Goal: Task Accomplishment & Management: Manage account settings

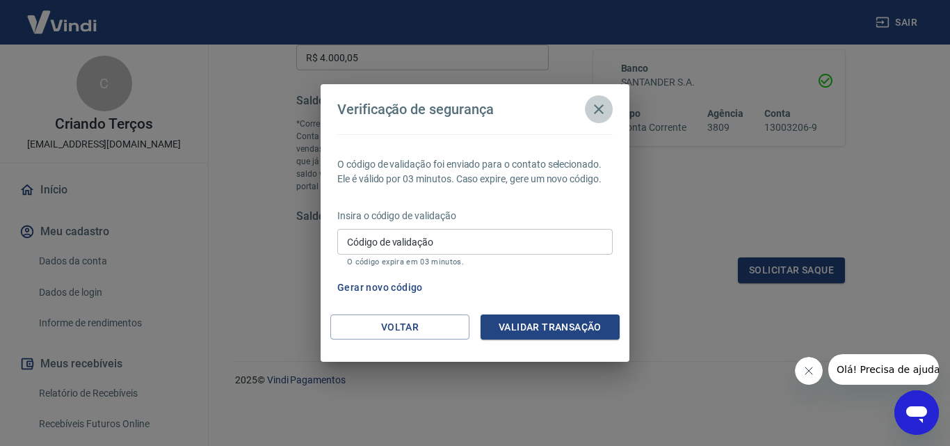
click at [597, 111] on icon "button" at bounding box center [599, 109] width 10 height 10
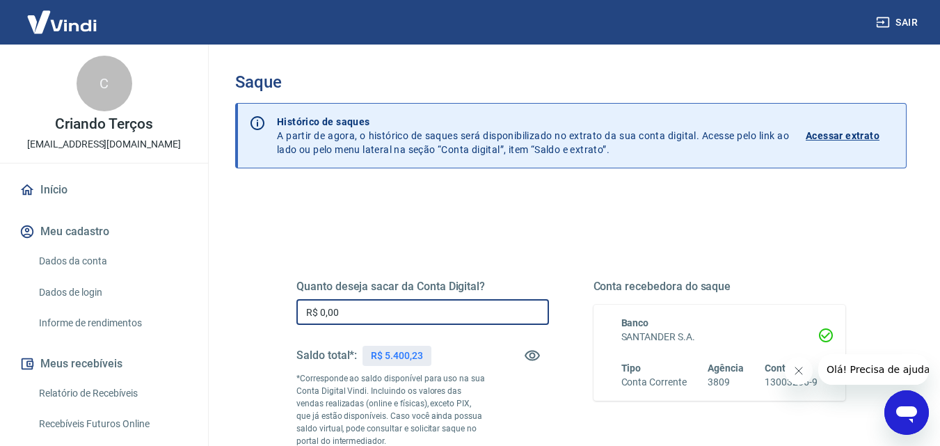
click at [375, 314] on input "R$ 0,00" at bounding box center [422, 312] width 253 height 26
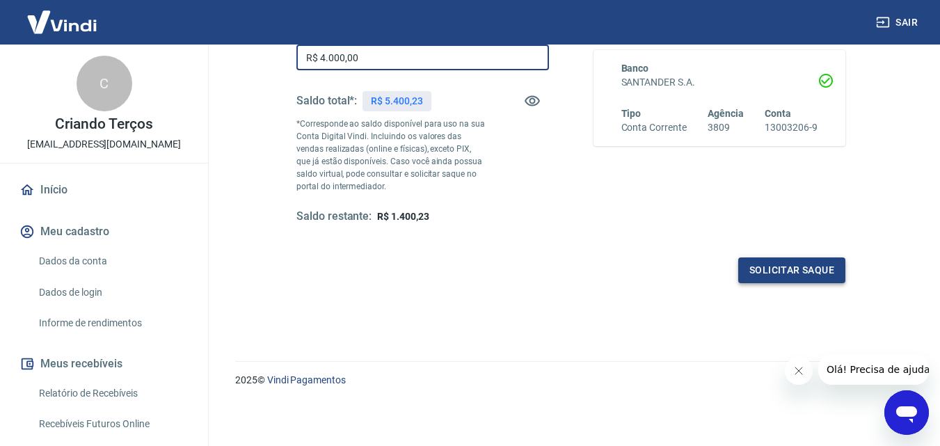
type input "R$ 4.000,00"
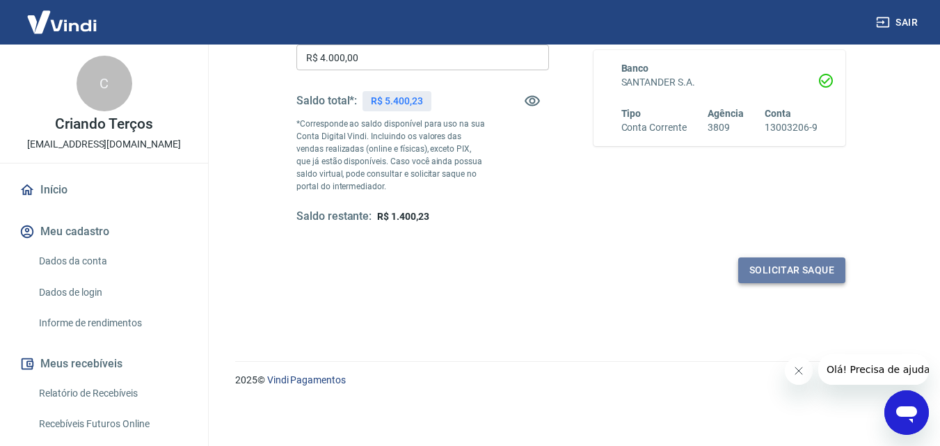
click at [785, 278] on button "Solicitar saque" at bounding box center [791, 270] width 107 height 26
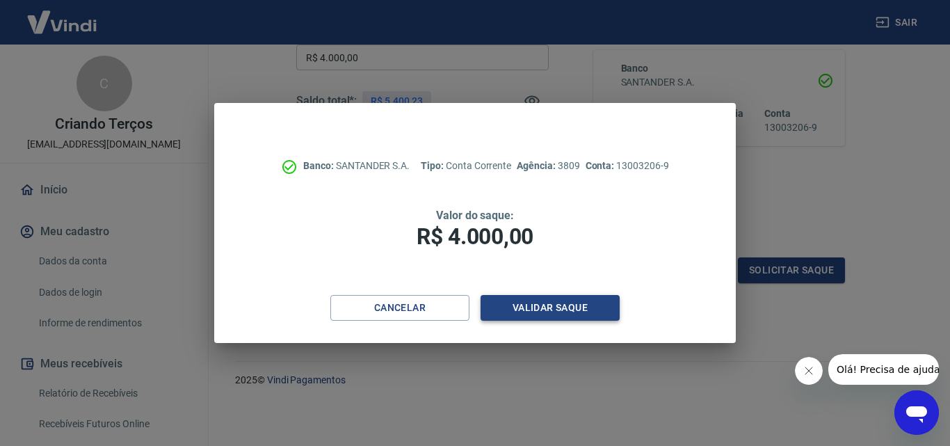
click at [575, 310] on button "Validar saque" at bounding box center [550, 308] width 139 height 26
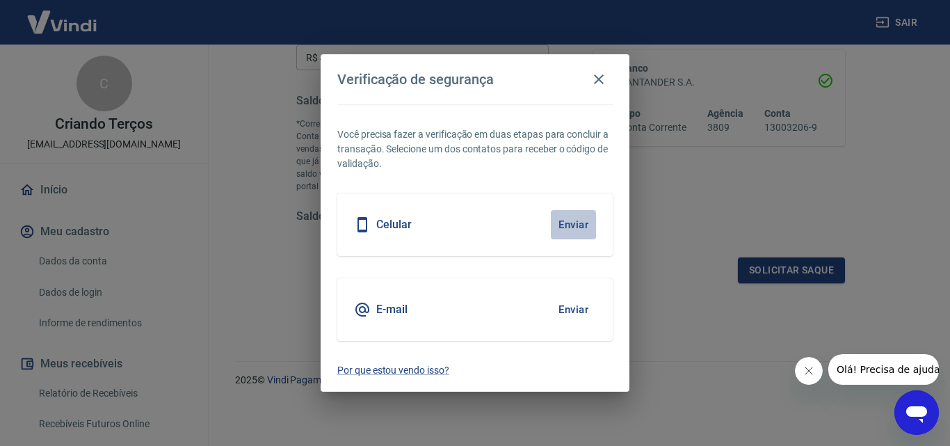
click at [578, 228] on button "Enviar" at bounding box center [573, 224] width 45 height 29
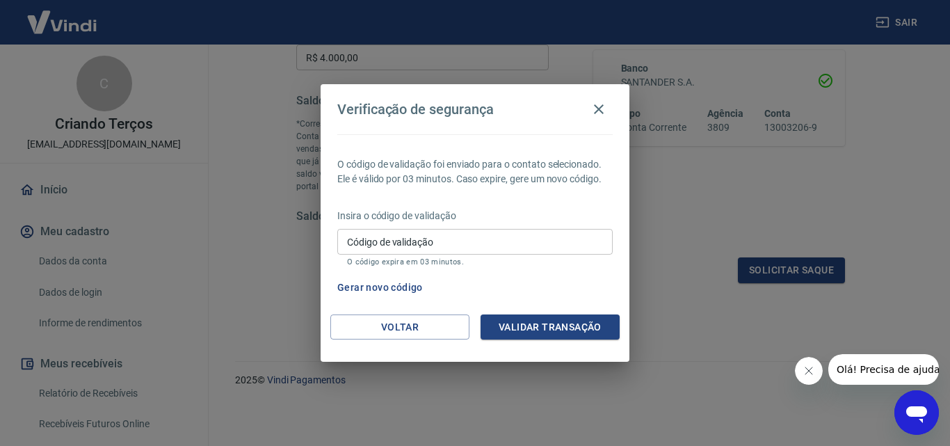
click at [399, 282] on button "Gerar novo código" at bounding box center [380, 288] width 97 height 26
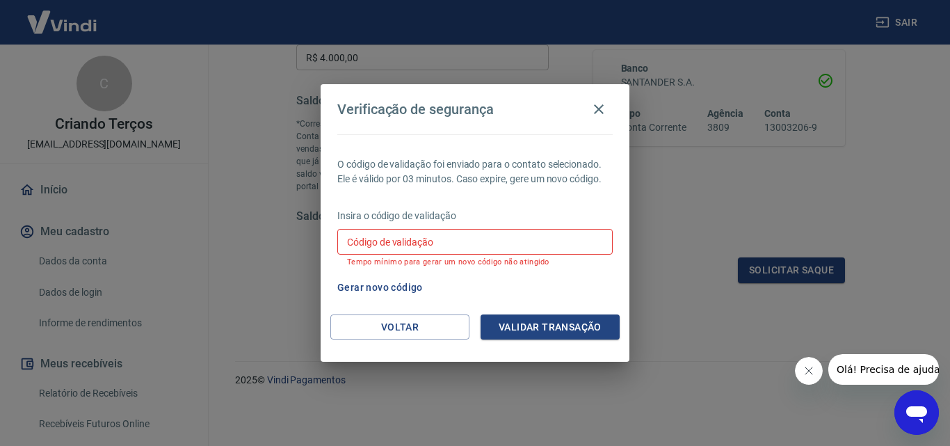
click at [439, 253] on input "Código de validação" at bounding box center [475, 242] width 276 height 26
click at [362, 267] on div "Insira o código de validação Código de validação Código de validação Tempo míni…" at bounding box center [475, 239] width 276 height 61
click at [362, 287] on button "Gerar novo código" at bounding box center [380, 288] width 97 height 26
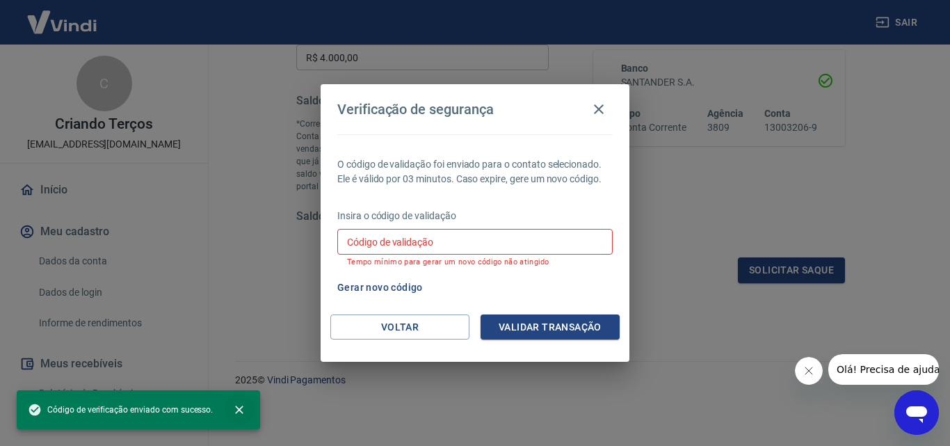
click at [241, 410] on icon "close" at bounding box center [239, 410] width 14 height 14
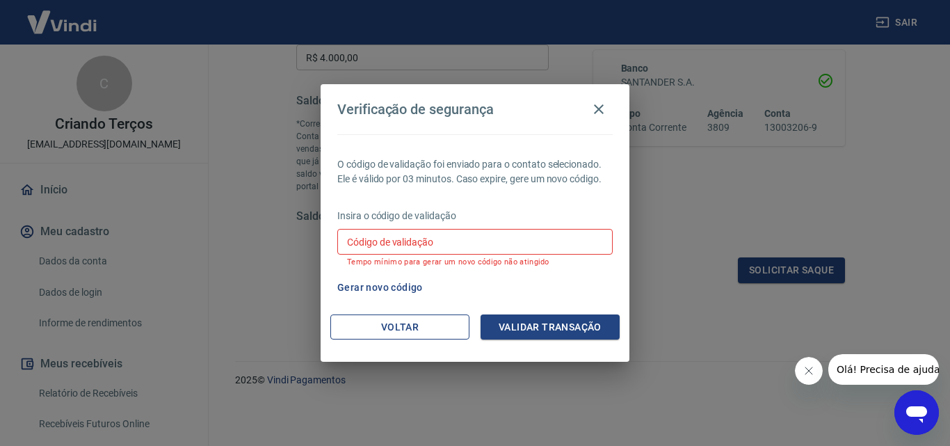
click at [417, 319] on button "Voltar" at bounding box center [399, 327] width 139 height 26
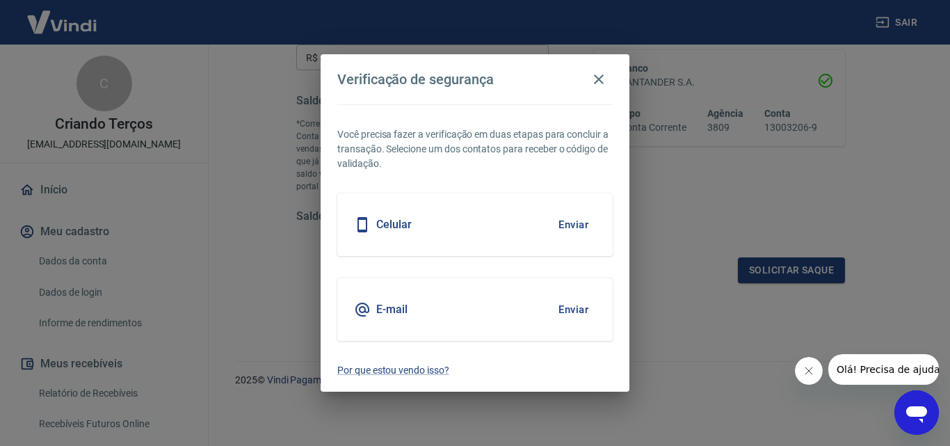
click at [580, 313] on button "Enviar" at bounding box center [573, 309] width 45 height 29
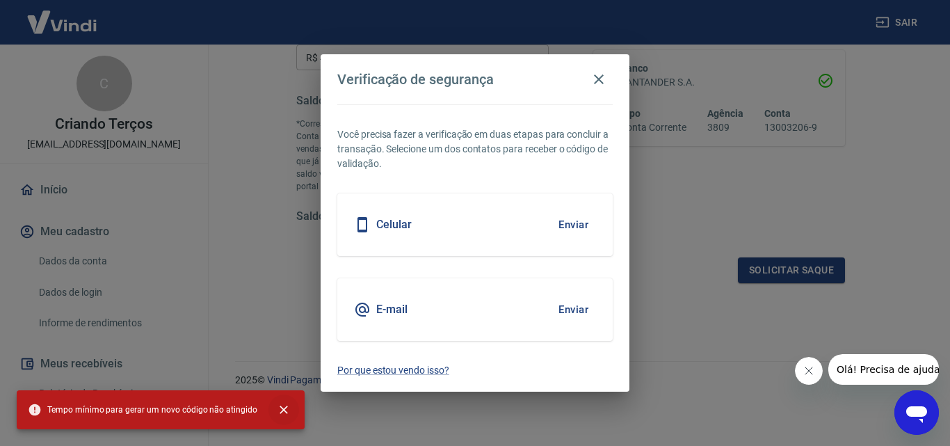
click at [280, 410] on icon "close" at bounding box center [284, 410] width 8 height 8
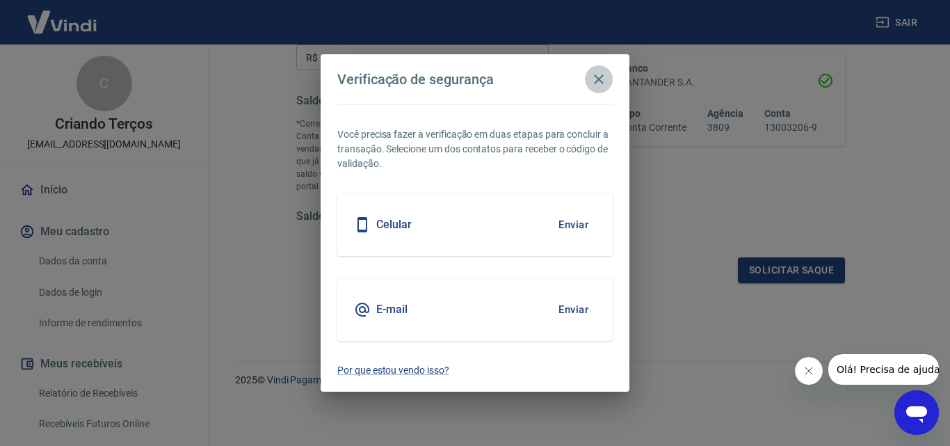
click at [600, 88] on button "button" at bounding box center [599, 79] width 28 height 28
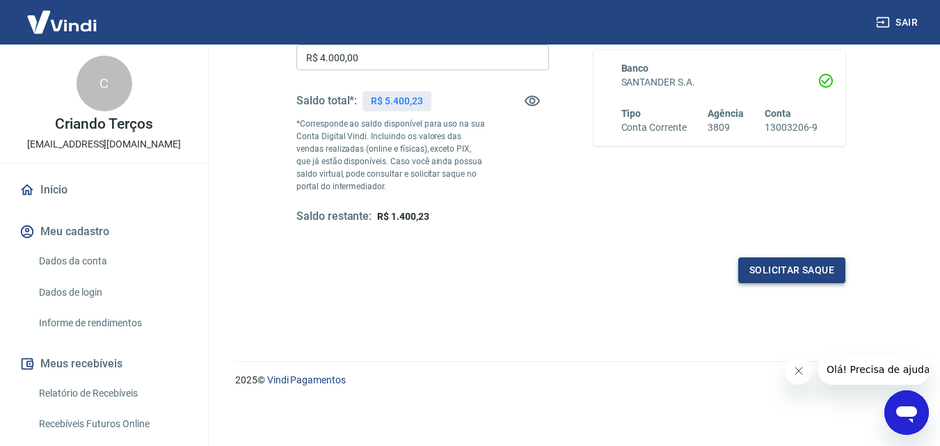
click at [807, 281] on button "Solicitar saque" at bounding box center [791, 270] width 107 height 26
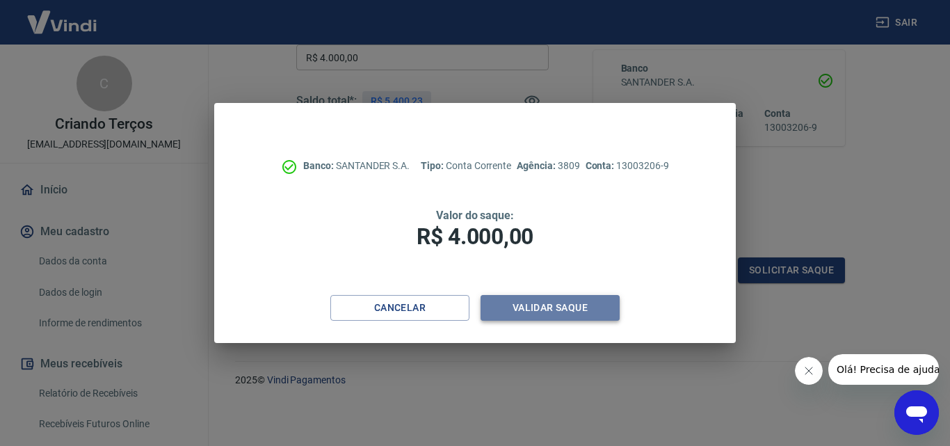
click at [516, 298] on button "Validar saque" at bounding box center [550, 308] width 139 height 26
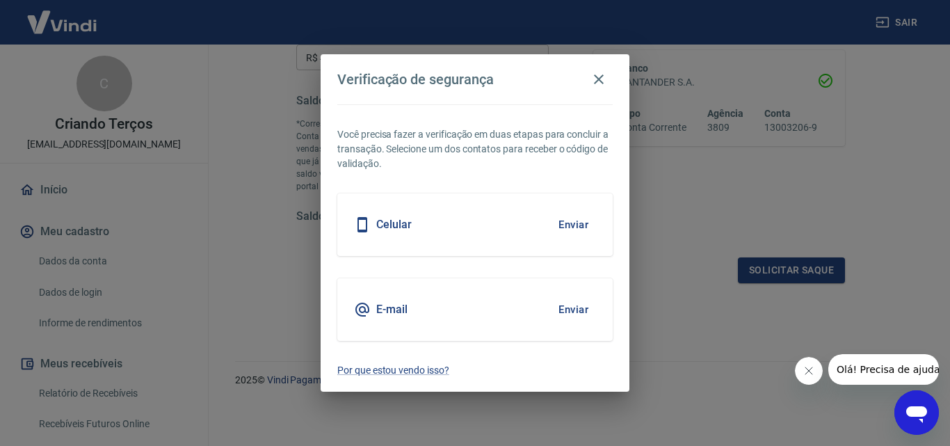
click at [555, 310] on button "Enviar" at bounding box center [573, 309] width 45 height 29
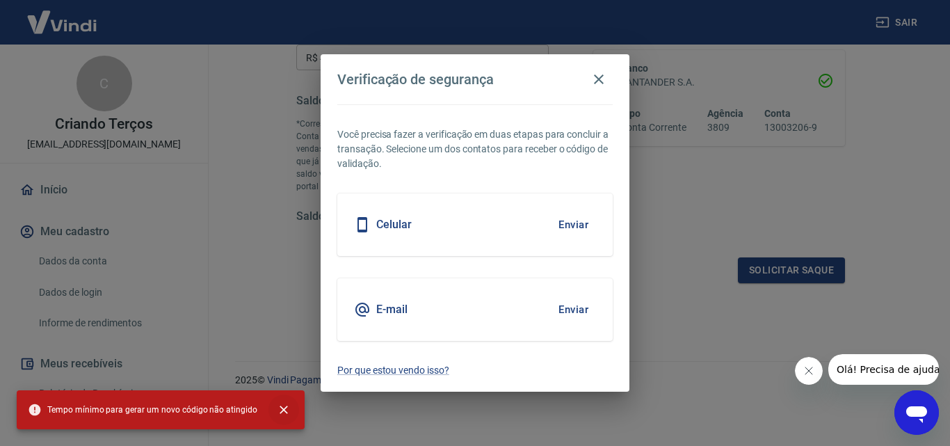
click at [281, 416] on icon "close" at bounding box center [284, 410] width 14 height 14
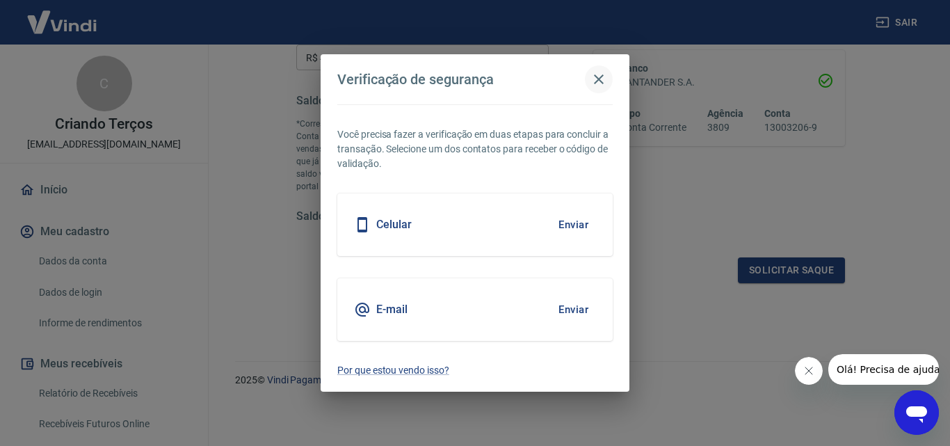
click at [589, 81] on button "button" at bounding box center [599, 79] width 28 height 28
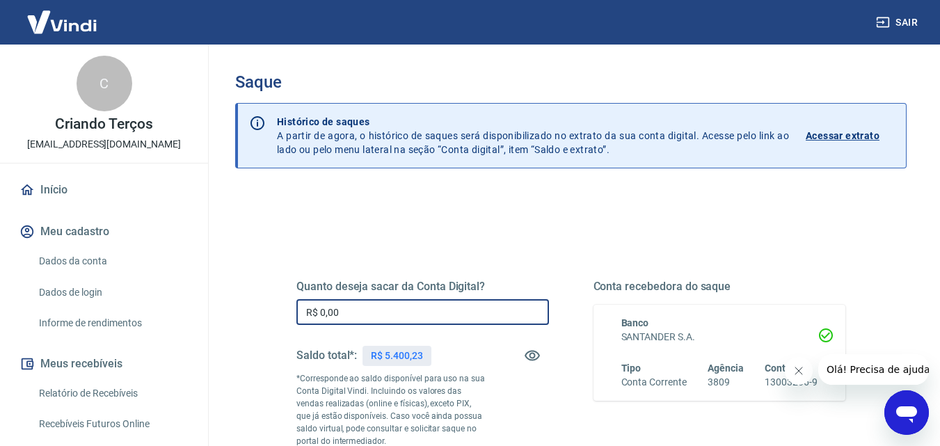
click at [481, 303] on input "R$ 0,00" at bounding box center [422, 312] width 253 height 26
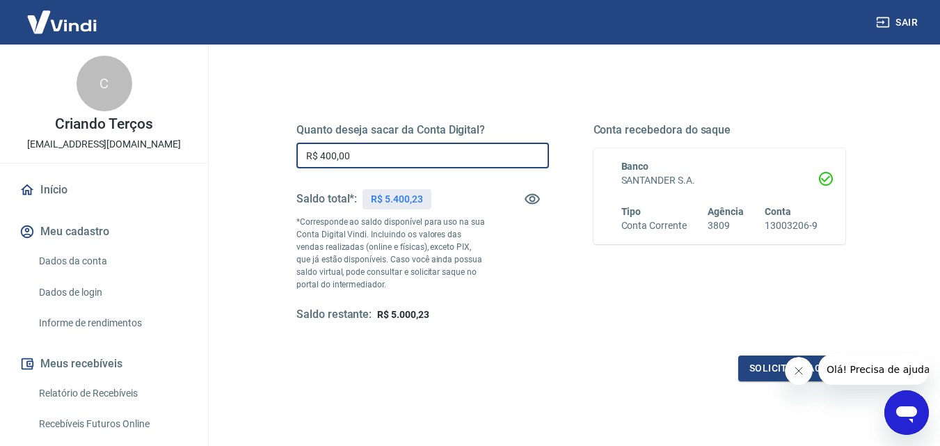
scroll to position [225, 0]
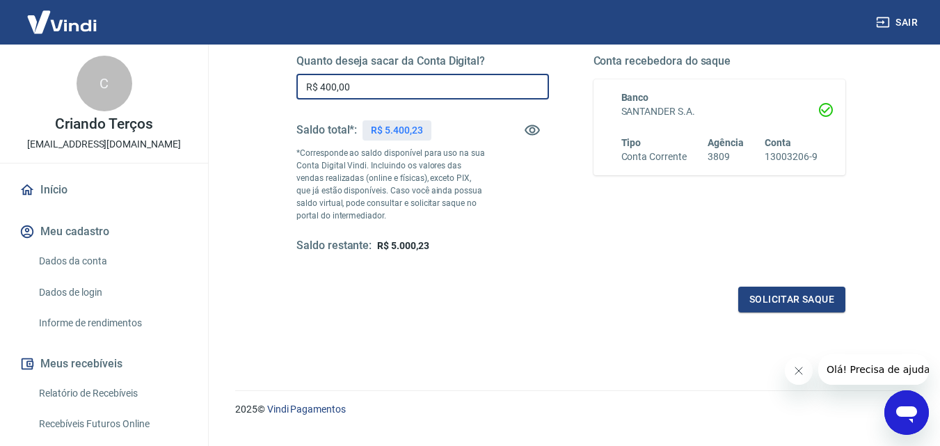
click at [519, 103] on div "Quanto deseja sacar da Conta Digital? R$ 400,00 ​ Saldo total*: R$ 5.400,23 *Co…" at bounding box center [422, 153] width 253 height 199
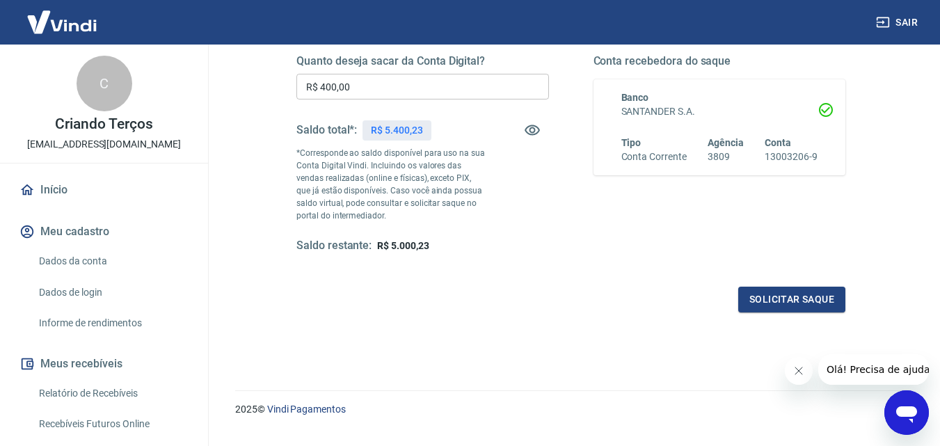
click at [511, 97] on input "R$ 400,00" at bounding box center [422, 87] width 253 height 26
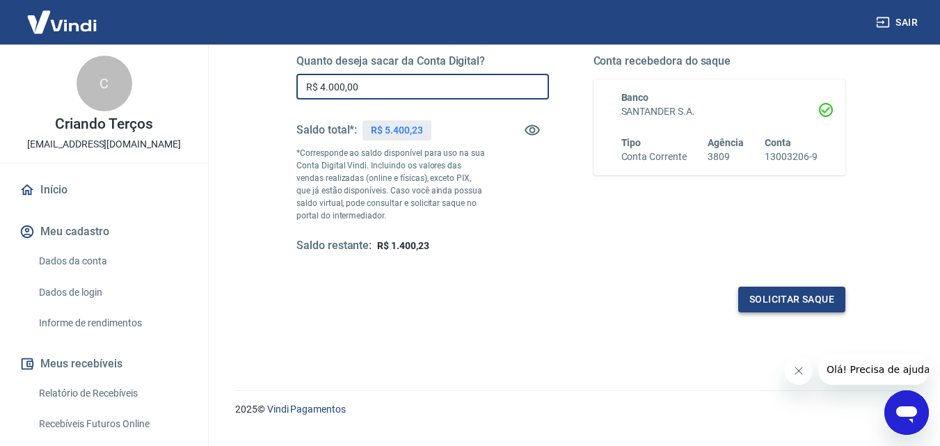
type input "R$ 4.000,00"
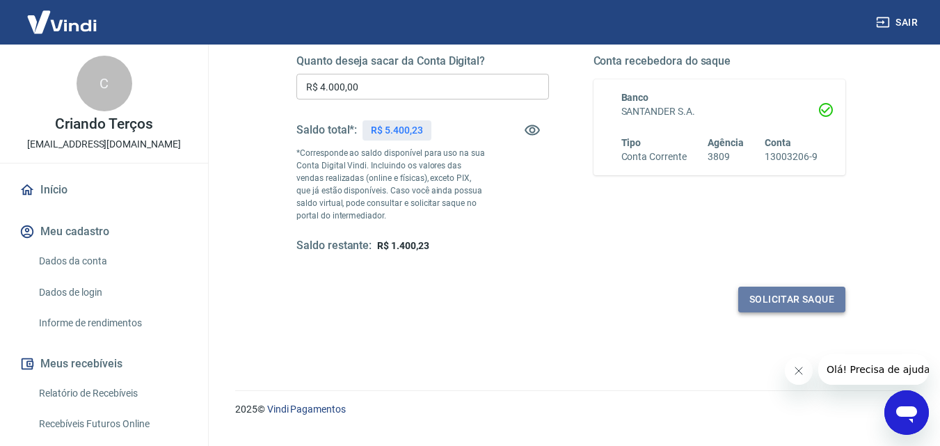
click at [805, 311] on button "Solicitar saque" at bounding box center [791, 300] width 107 height 26
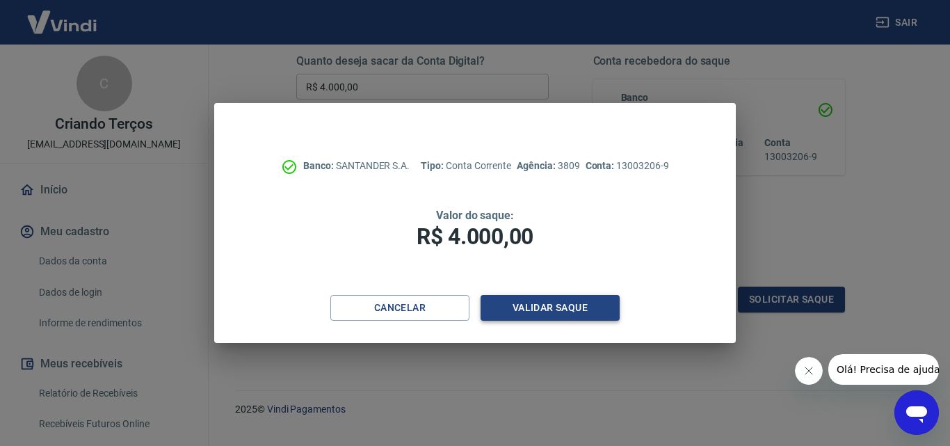
click at [537, 295] on button "Validar saque" at bounding box center [550, 308] width 139 height 26
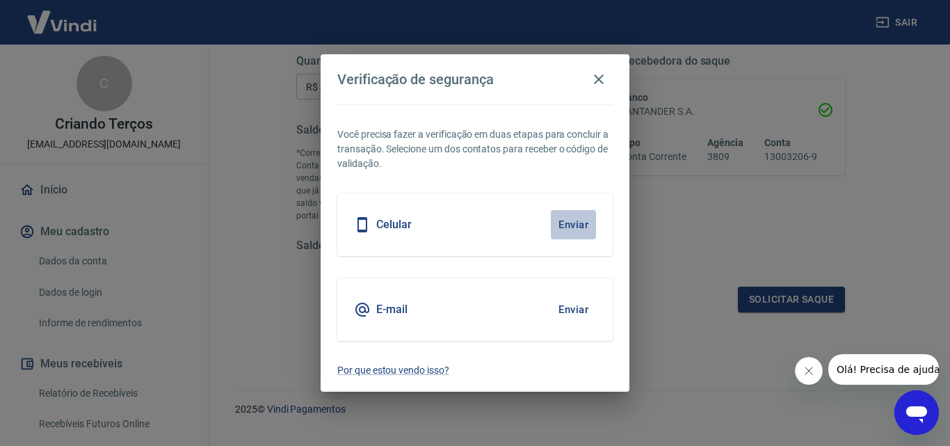
click at [561, 229] on button "Enviar" at bounding box center [573, 224] width 45 height 29
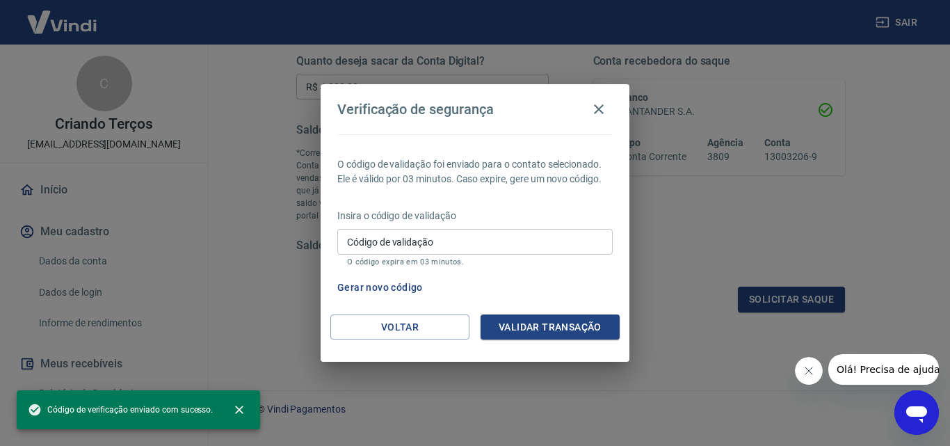
click at [539, 248] on input "Código de validação" at bounding box center [475, 242] width 276 height 26
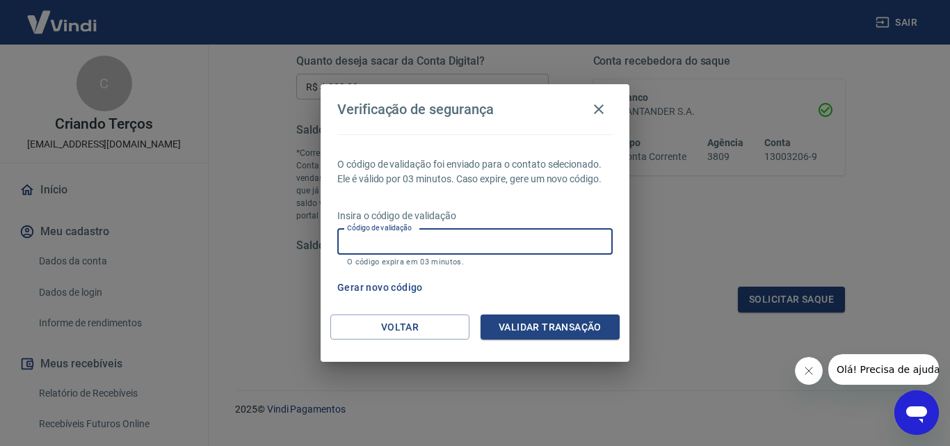
click at [539, 248] on input "Código de validação" at bounding box center [475, 242] width 276 height 26
type input "537310"
click at [584, 315] on div "Verificação de segurança O código de validação foi enviado para o contato selec…" at bounding box center [475, 223] width 309 height 278
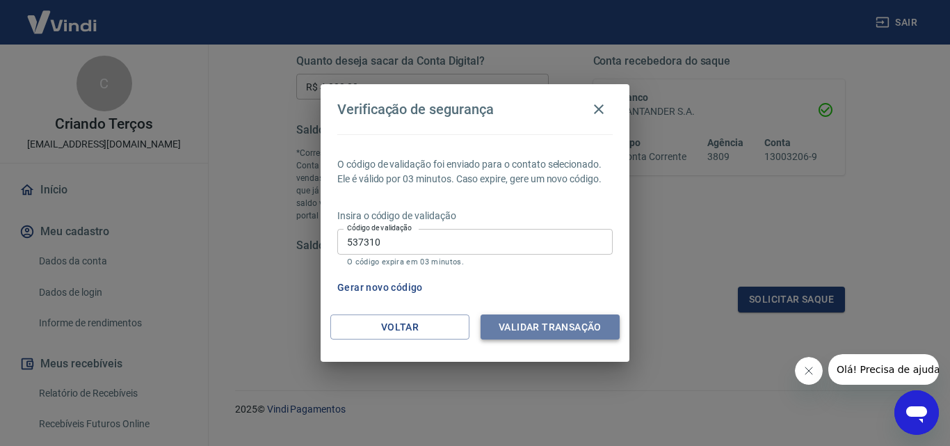
click at [584, 315] on button "Validar transação" at bounding box center [550, 327] width 139 height 26
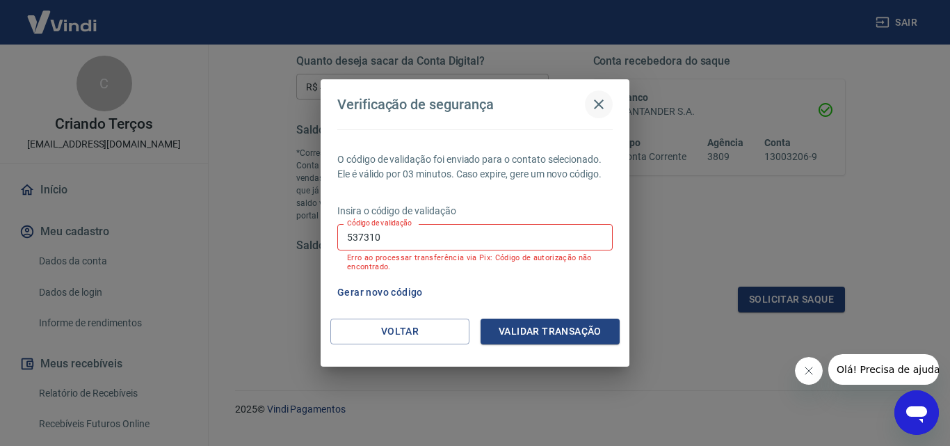
click at [595, 97] on icon "button" at bounding box center [599, 104] width 17 height 17
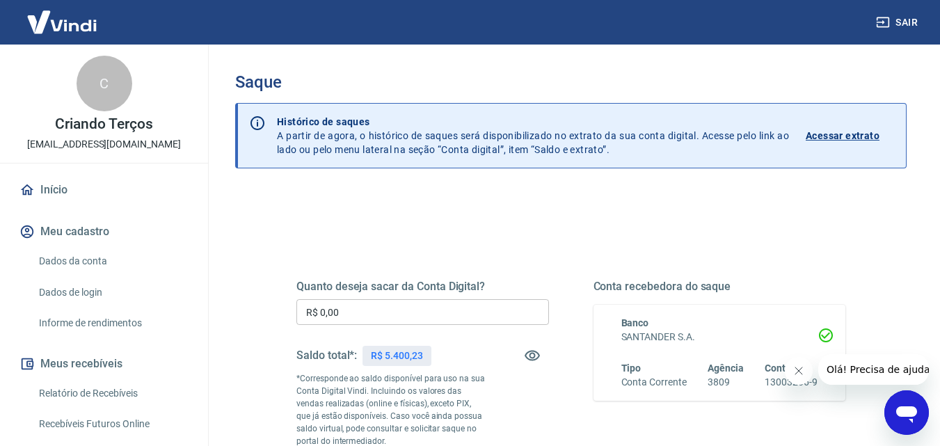
click at [388, 313] on input "R$ 0,00" at bounding box center [422, 312] width 253 height 26
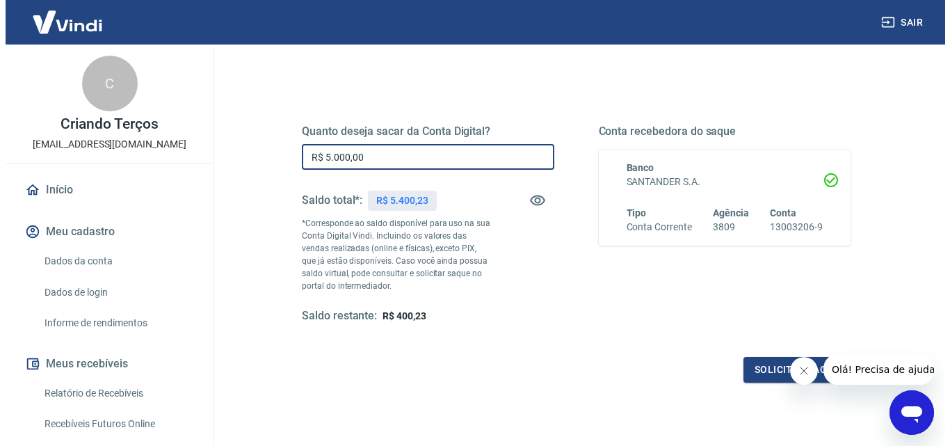
scroll to position [219, 0]
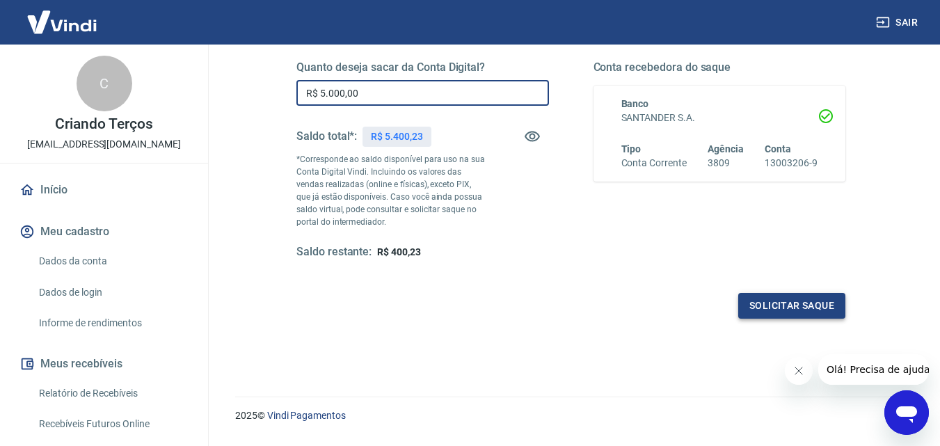
type input "R$ 5.000,00"
click at [809, 307] on button "Solicitar saque" at bounding box center [791, 306] width 107 height 26
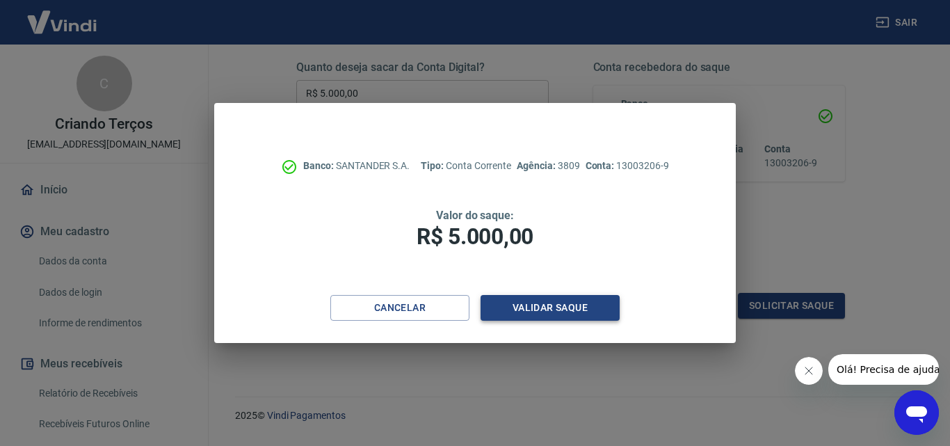
click at [601, 310] on button "Validar saque" at bounding box center [550, 308] width 139 height 26
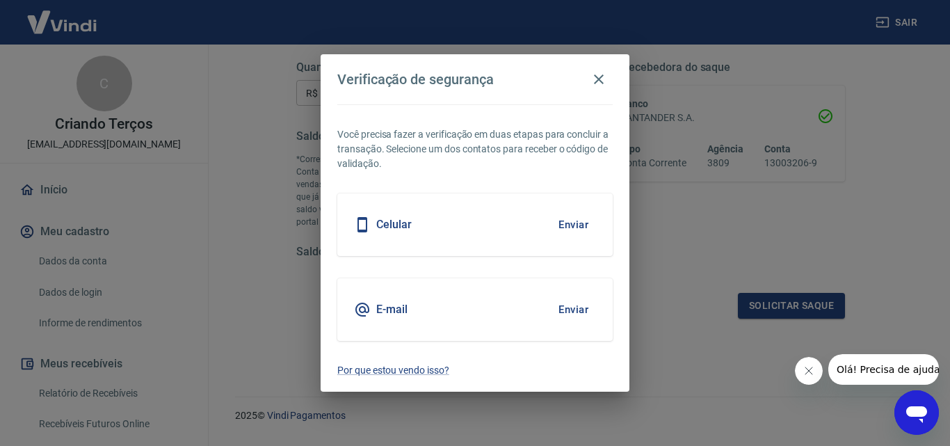
click at [563, 221] on button "Enviar" at bounding box center [573, 224] width 45 height 29
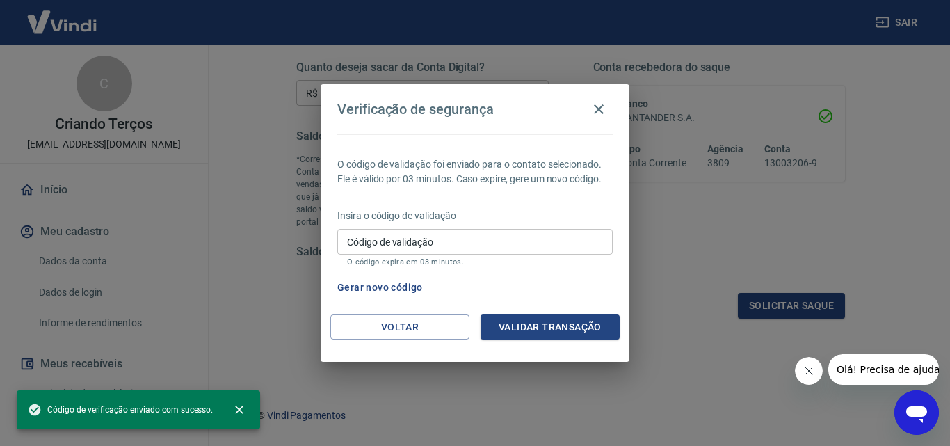
click at [563, 220] on p "Insira o código de validação" at bounding box center [475, 216] width 276 height 15
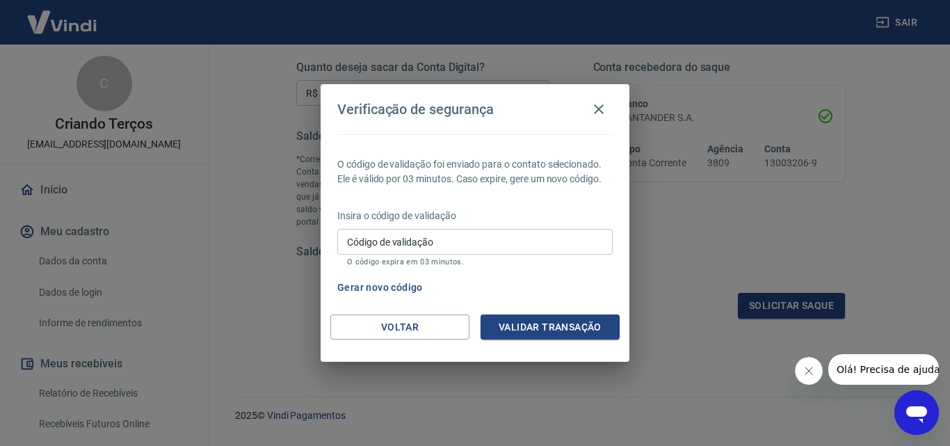
click at [404, 272] on div "O código de validação foi enviado para o contato selecionado. Ele é válido por …" at bounding box center [475, 224] width 309 height 180
click at [404, 260] on p "O código expira em 03 minutos." at bounding box center [475, 261] width 256 height 9
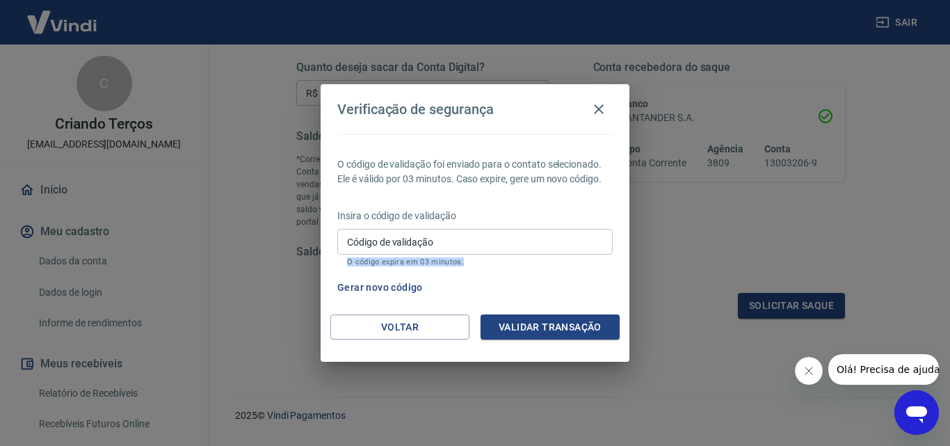
click at [404, 260] on p "O código expira em 03 minutos." at bounding box center [475, 261] width 256 height 9
click at [399, 292] on button "Gerar novo código" at bounding box center [380, 288] width 97 height 26
